Goal: Find specific page/section: Find specific page/section

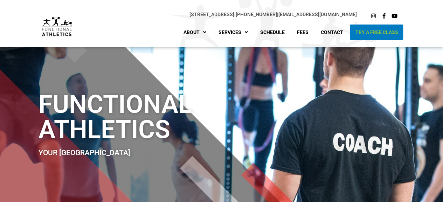
click at [382, 35] on link "Try A Free Class" at bounding box center [376, 32] width 53 height 15
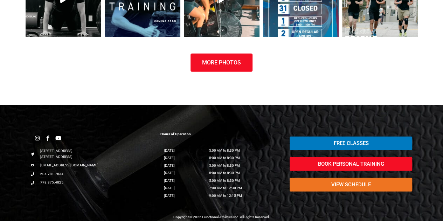
scroll to position [788, 0]
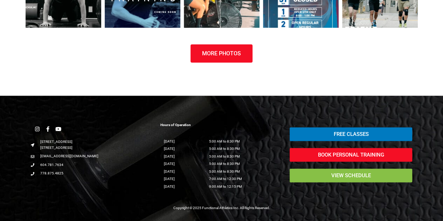
click at [330, 178] on link "view schedule" at bounding box center [351, 176] width 123 height 14
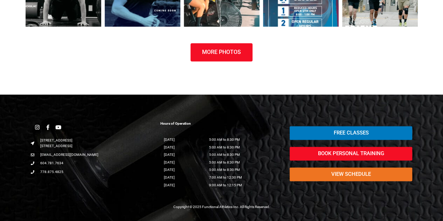
scroll to position [497, 0]
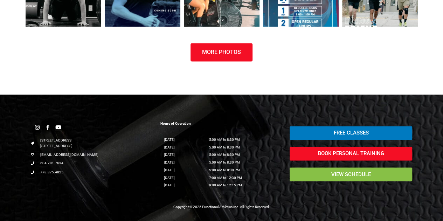
click at [343, 177] on link "view schedule" at bounding box center [351, 174] width 123 height 14
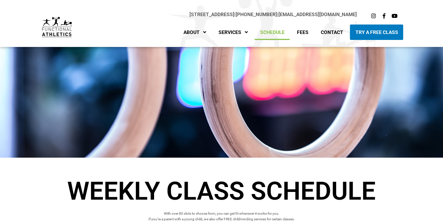
click at [273, 35] on link "Schedule" at bounding box center [272, 32] width 35 height 15
click at [275, 32] on link "Schedule" at bounding box center [272, 32] width 35 height 15
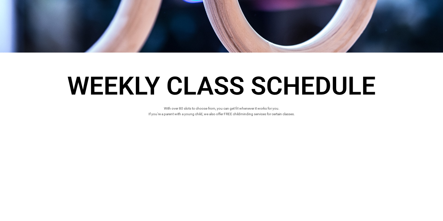
scroll to position [104, 0]
